Goal: Task Accomplishment & Management: Manage account settings

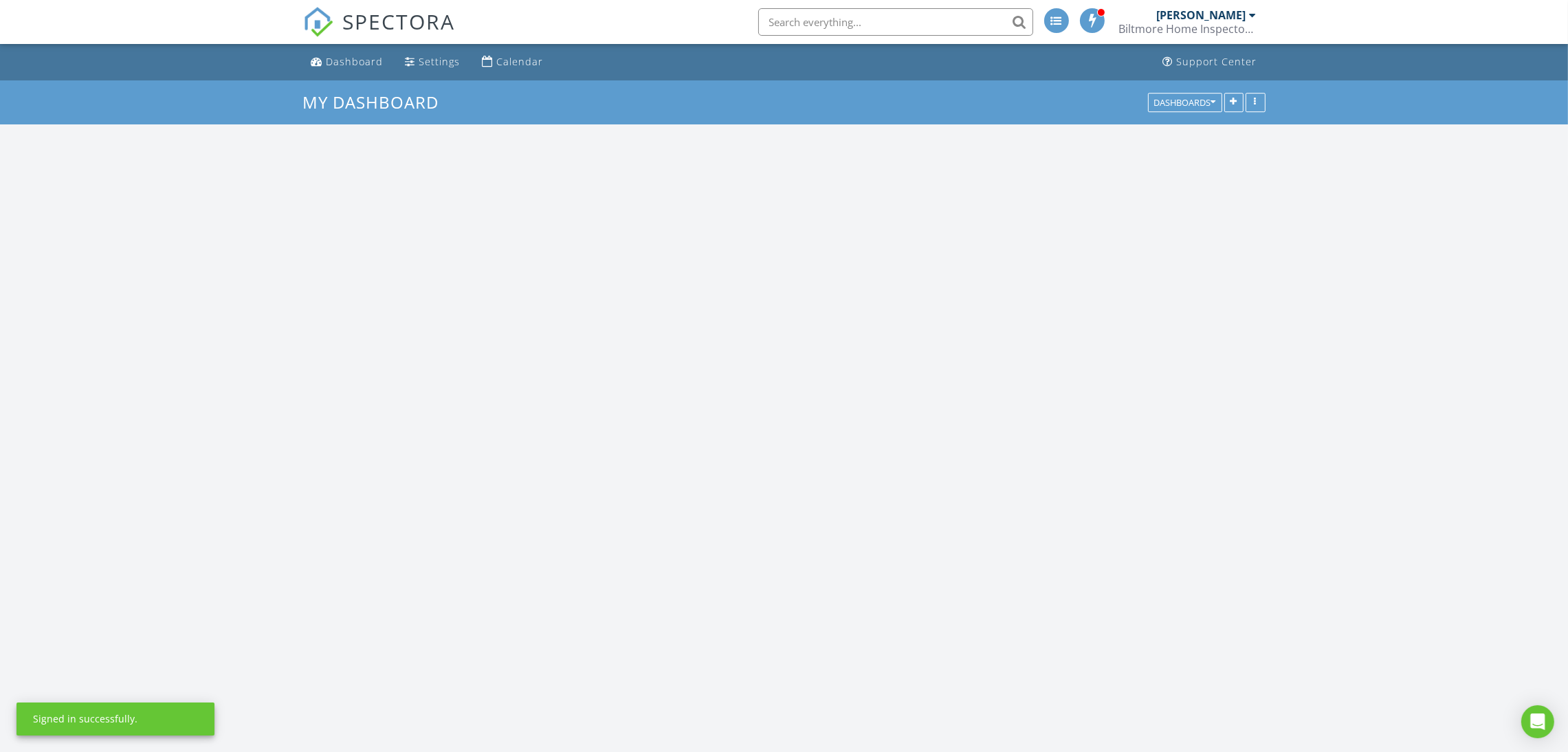
scroll to position [1283, 1601]
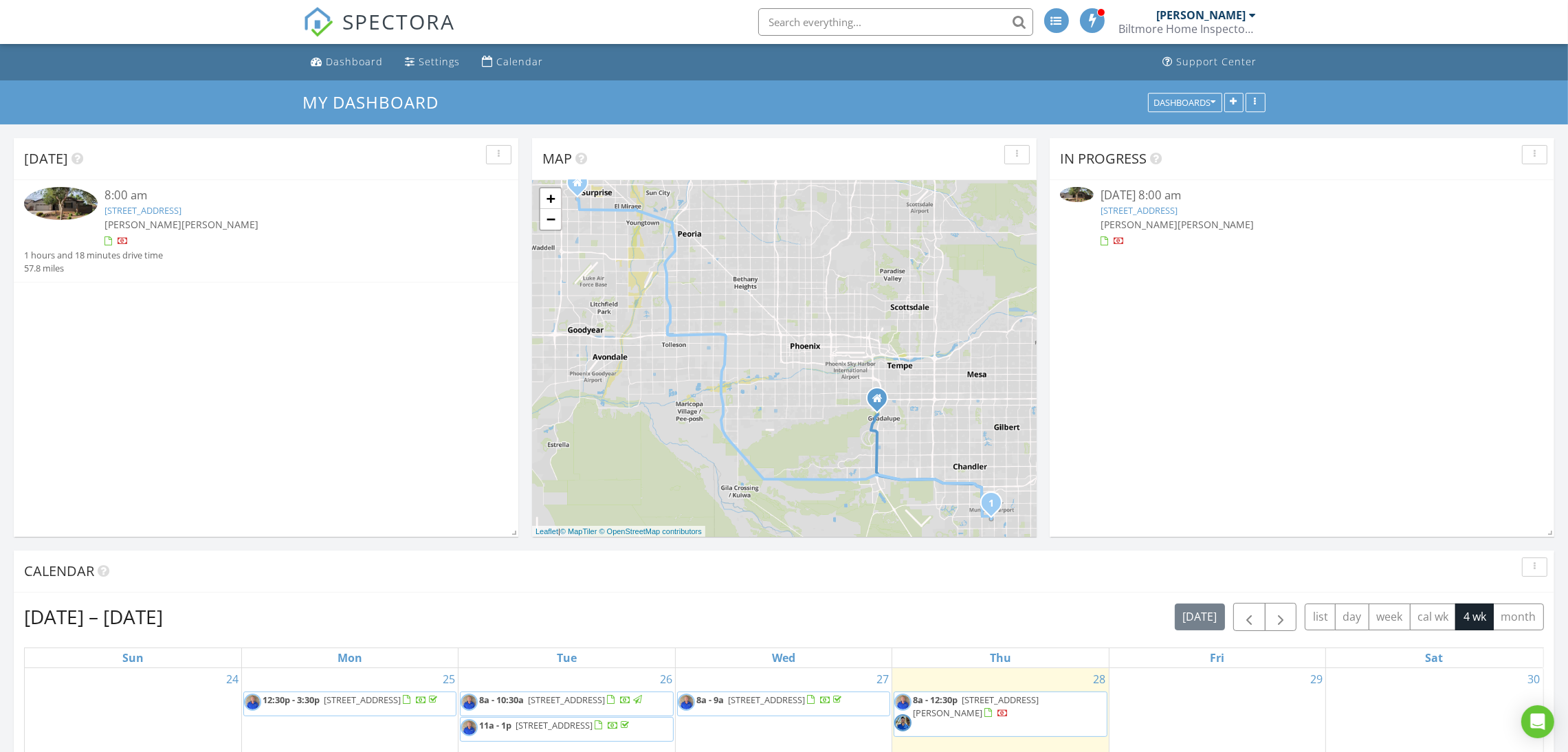
click at [182, 206] on link "1757 E Glacier Pl, Chandler, AZ 85249" at bounding box center [143, 210] width 77 height 12
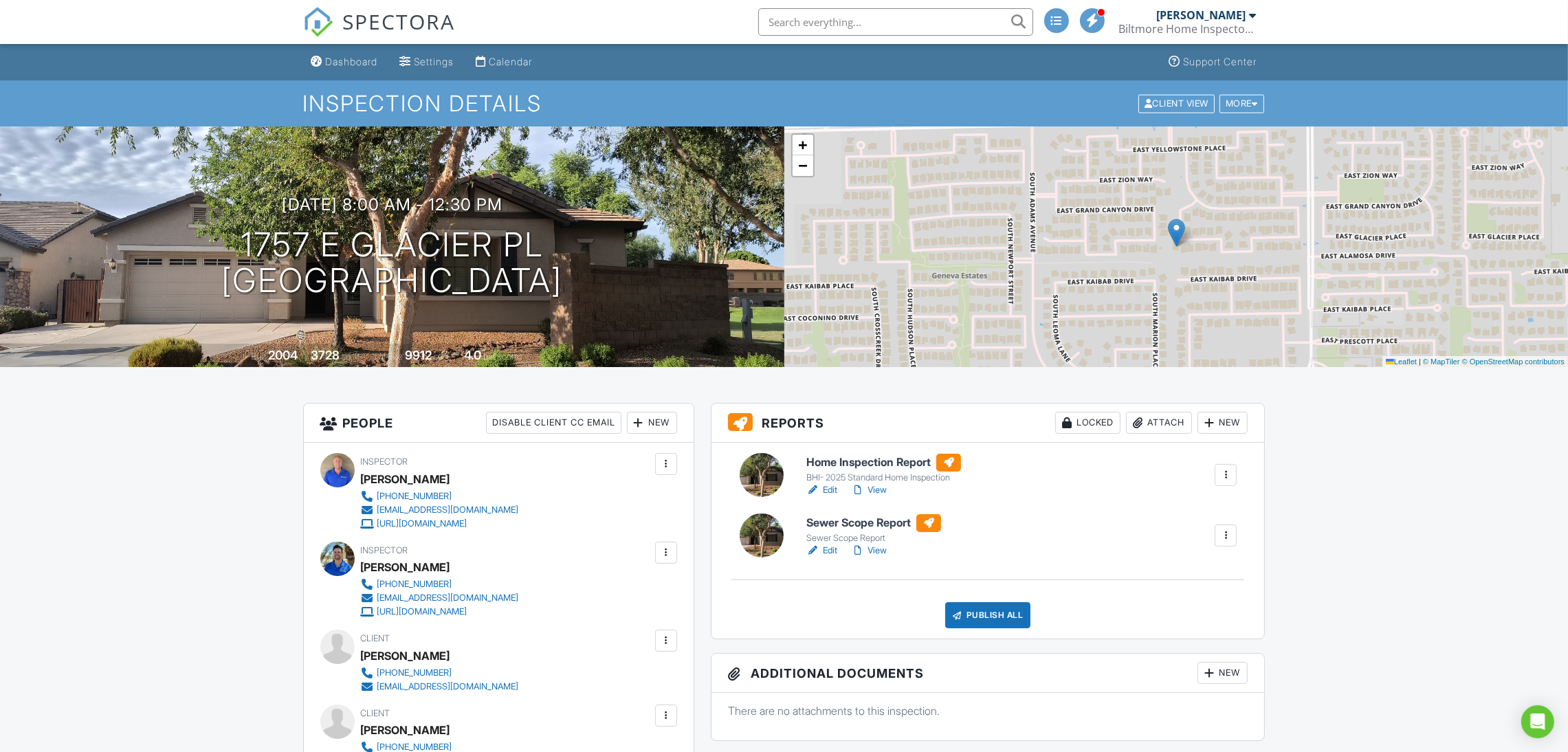
click at [819, 484] on div at bounding box center [813, 490] width 14 height 14
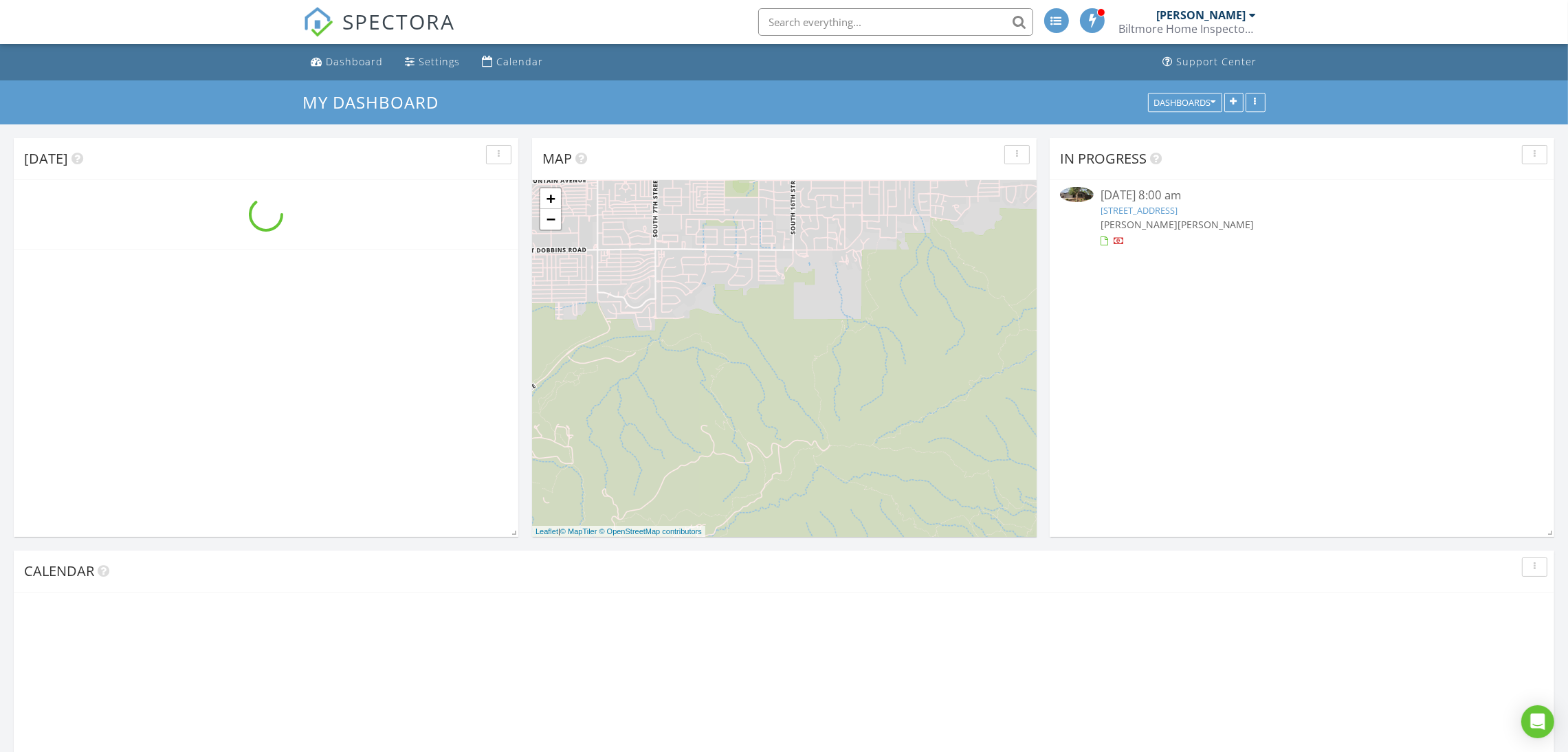
scroll to position [1283, 1601]
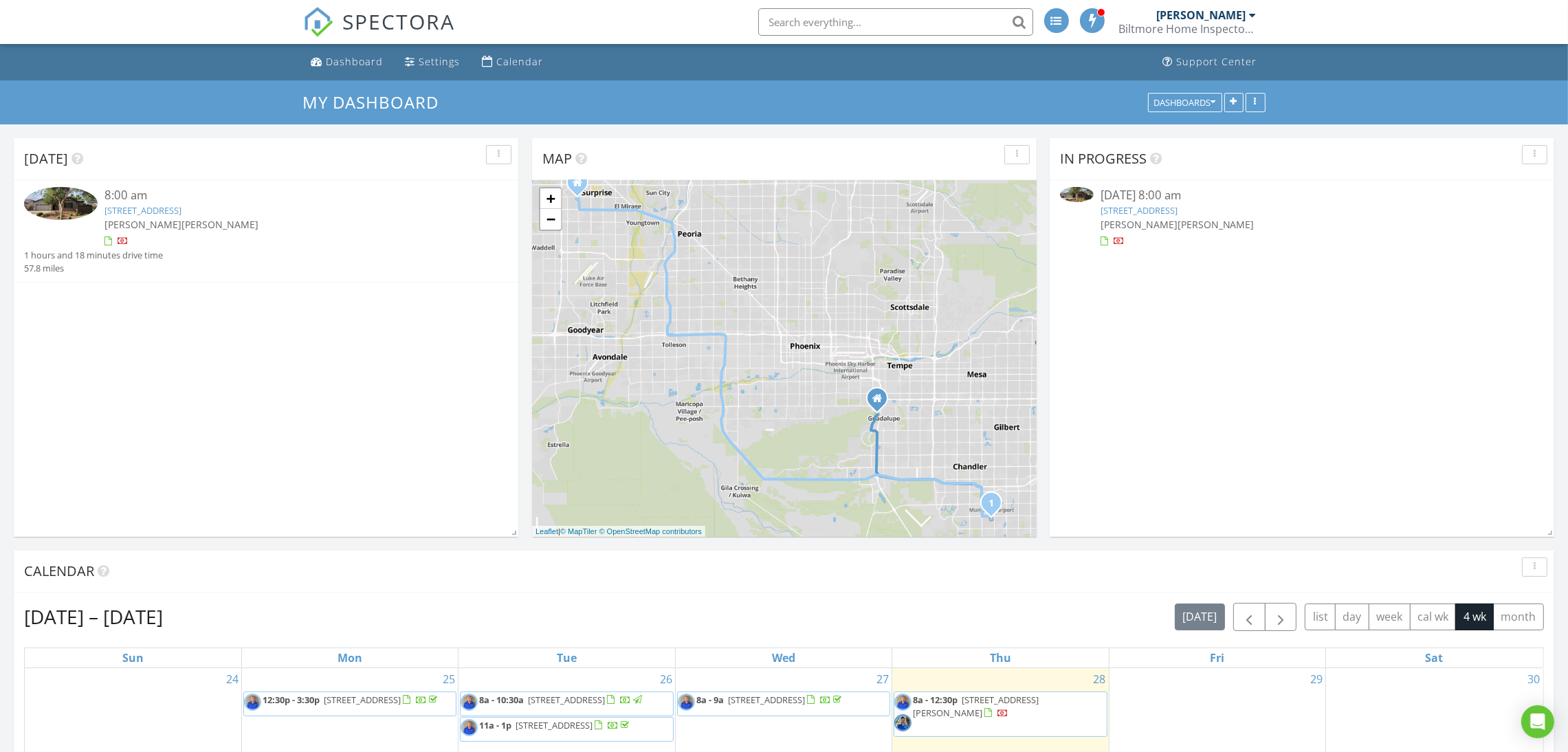
click at [182, 204] on link "1757 E Glacier Pl, Chandler, AZ 85249" at bounding box center [143, 210] width 77 height 12
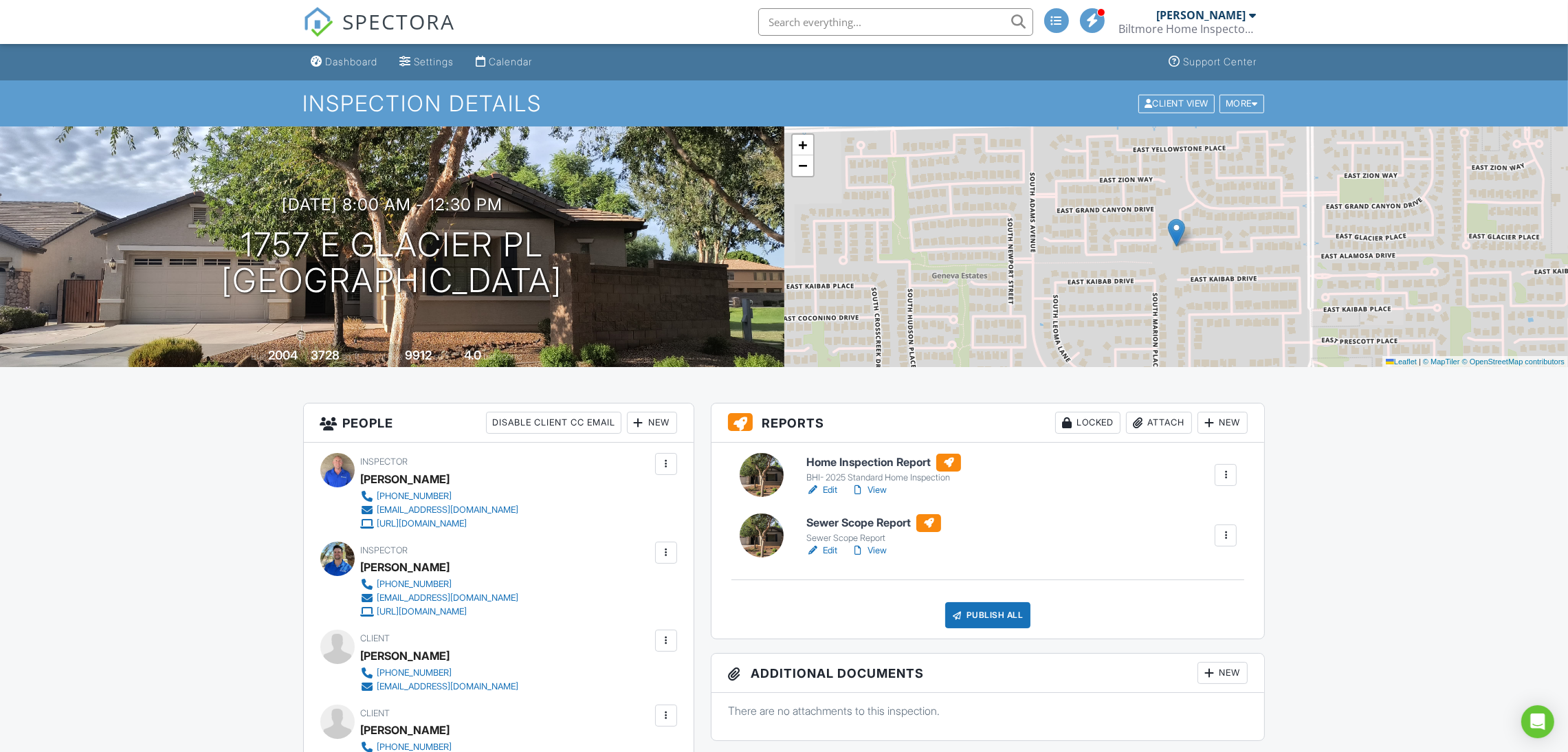
click at [878, 488] on link "View" at bounding box center [869, 490] width 36 height 14
